Goal: Navigation & Orientation: Find specific page/section

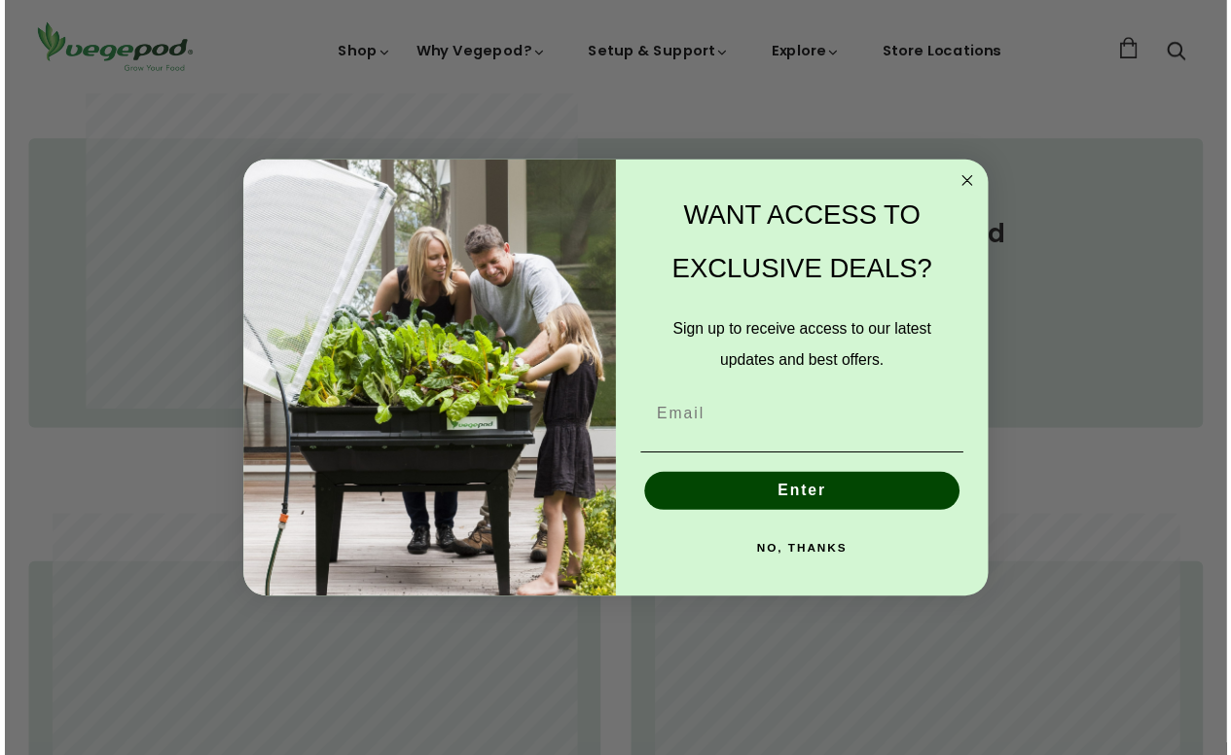
scroll to position [0, 296]
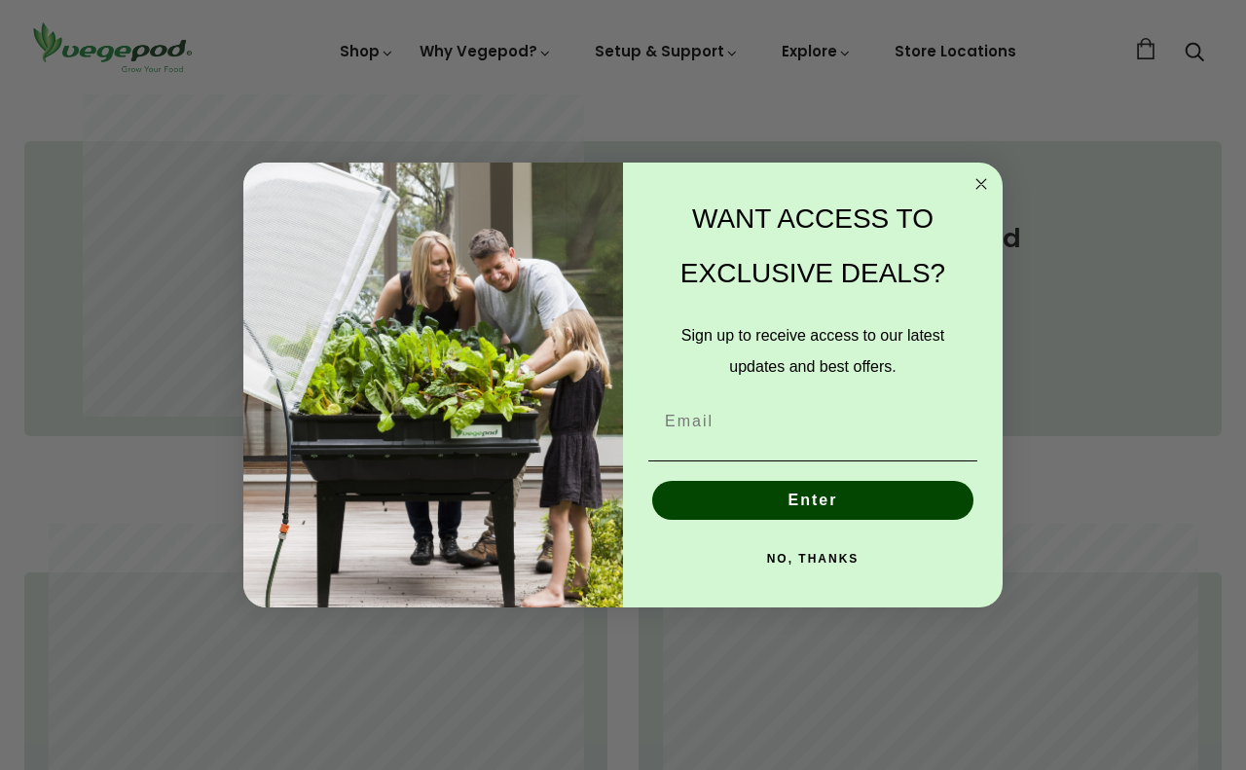
click at [973, 181] on circle "Close dialog" at bounding box center [981, 184] width 22 height 22
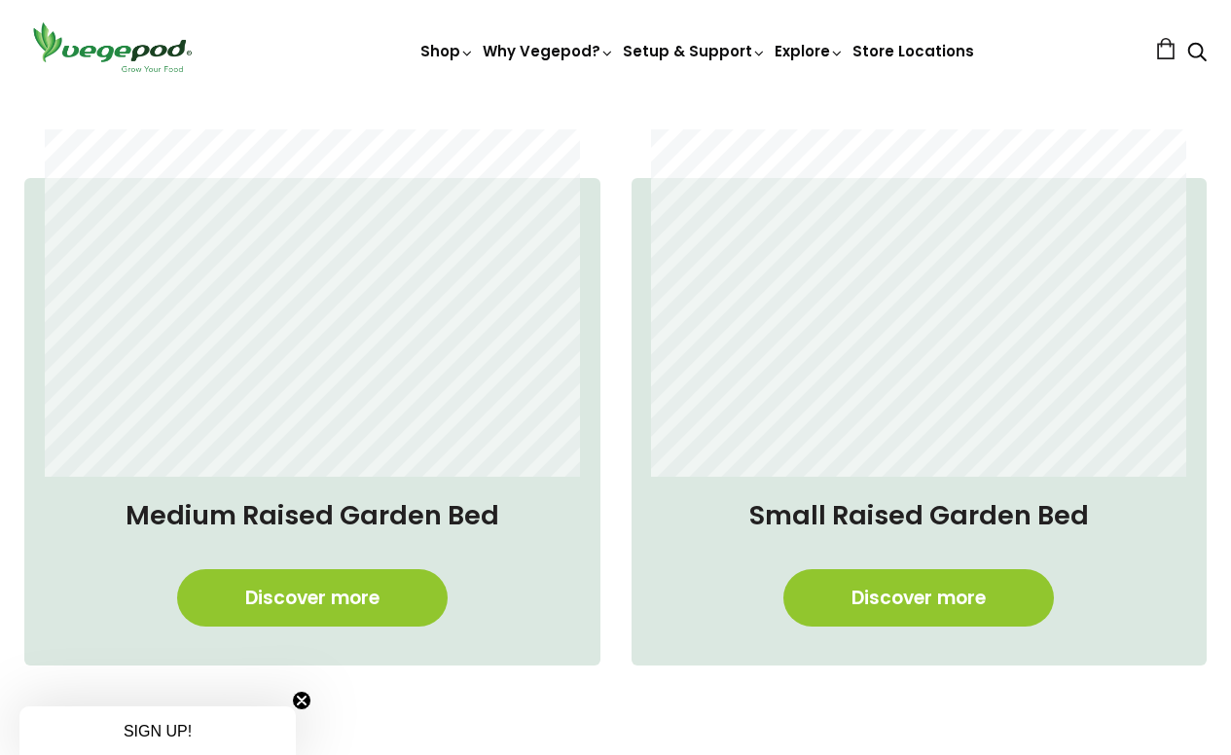
scroll to position [0, 292]
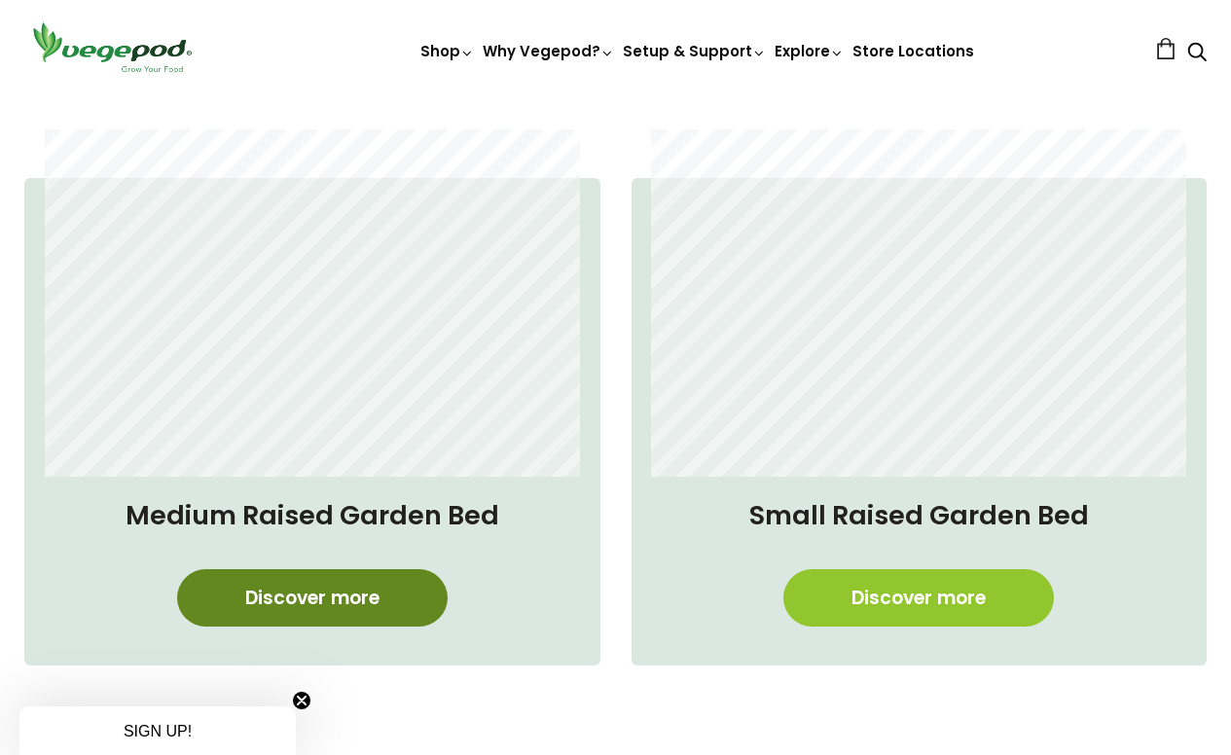
click at [358, 609] on link "Discover more" at bounding box center [312, 597] width 271 height 57
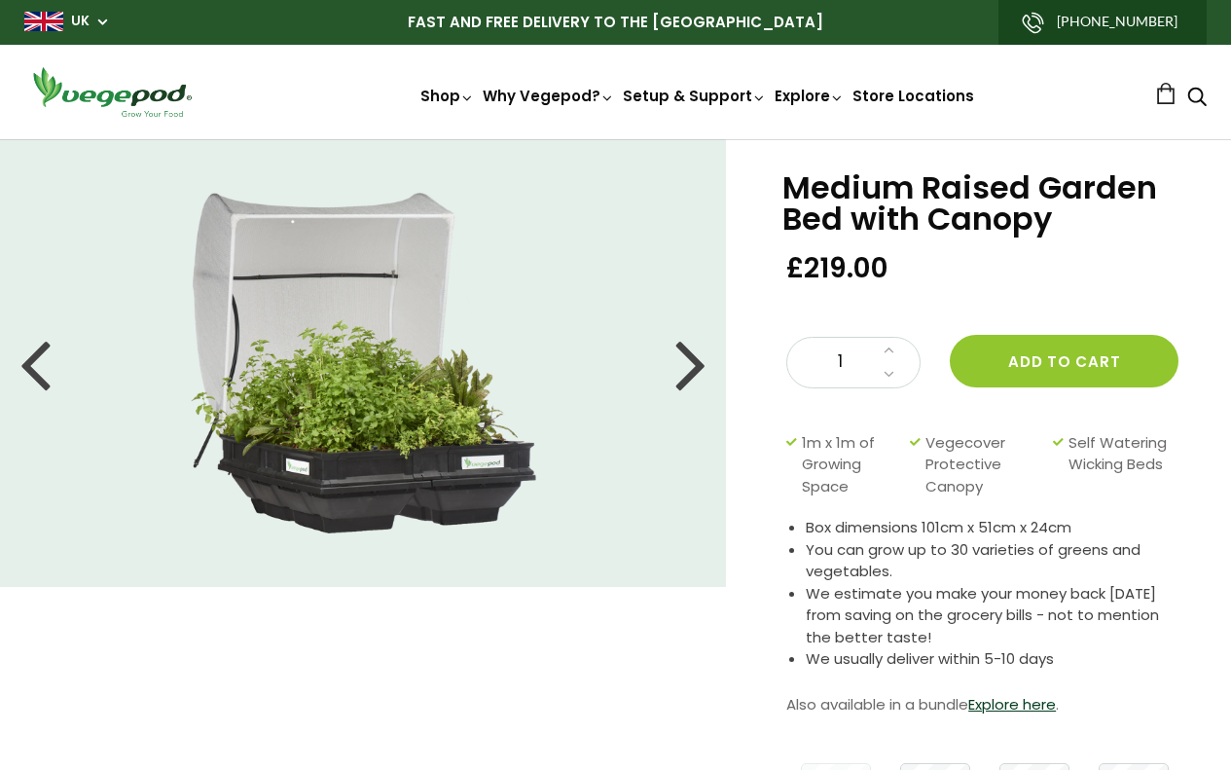
click at [102, 21] on span "UK" at bounding box center [65, 21] width 83 height 18
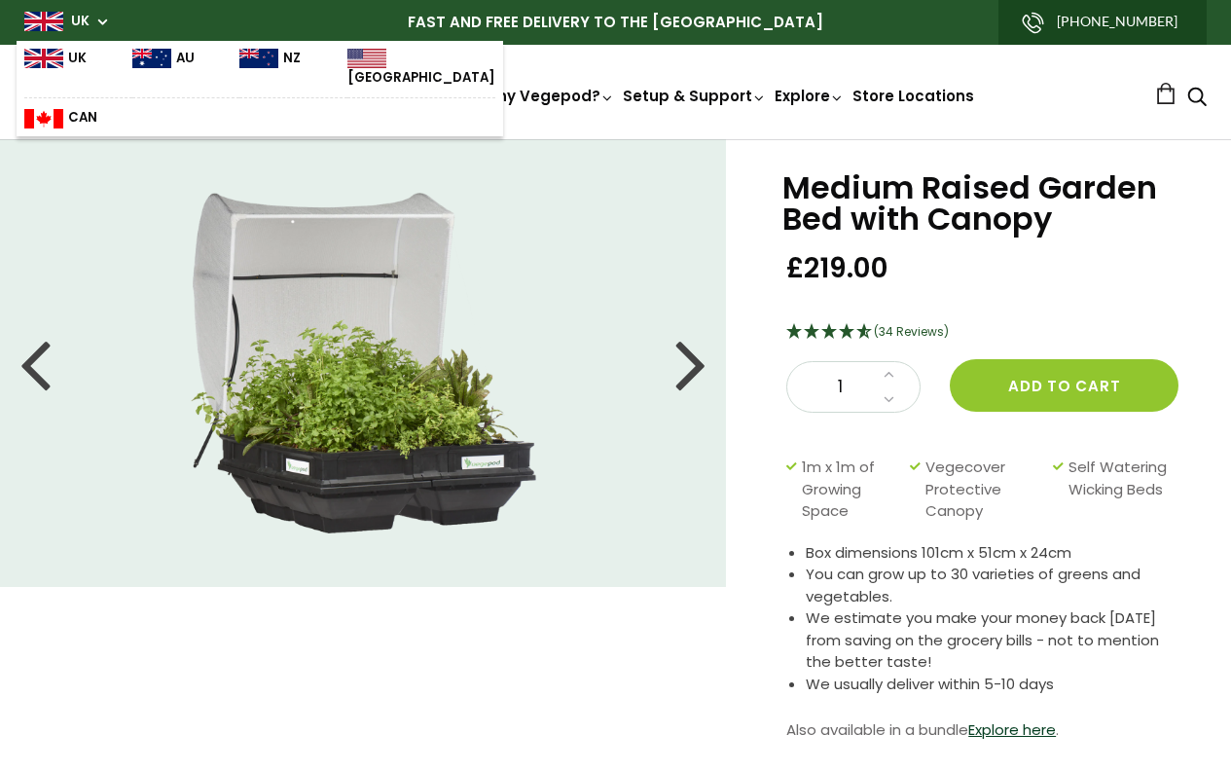
click at [347, 61] on img at bounding box center [366, 58] width 39 height 19
